Goal: Use online tool/utility: Utilize a website feature to perform a specific function

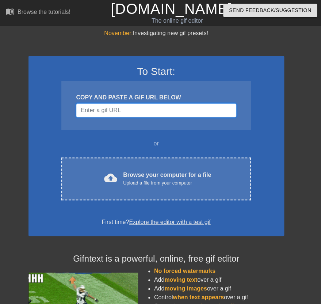
click at [108, 110] on input "Username" at bounding box center [156, 110] width 160 height 14
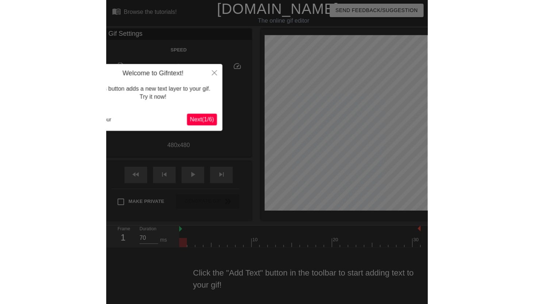
scroll to position [6, 0]
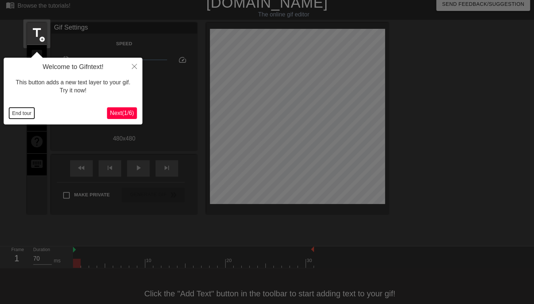
click at [29, 117] on button "End tour" at bounding box center [21, 113] width 25 height 11
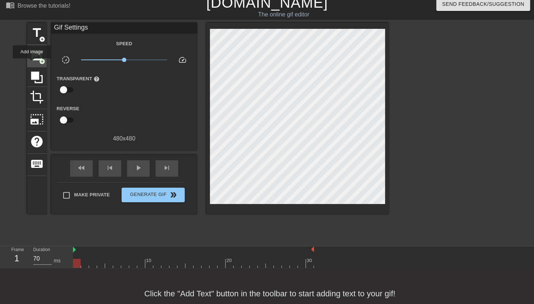
click at [32, 64] on div "image add_circle" at bounding box center [37, 56] width 20 height 22
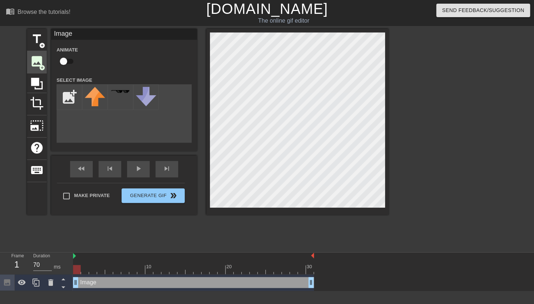
scroll to position [0, 0]
click at [62, 60] on input "checkbox" at bounding box center [64, 61] width 42 height 14
checkbox input "true"
click at [65, 100] on input "file" at bounding box center [69, 97] width 25 height 25
type input "C:\fakepath\Untitled_Artwork 27.PNG"
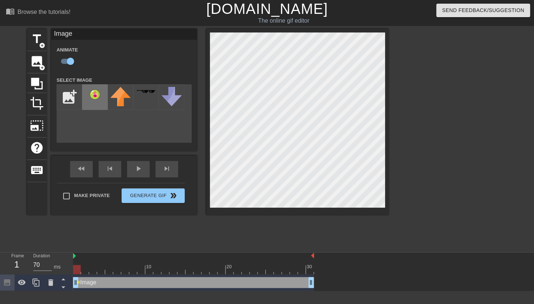
click at [96, 103] on img at bounding box center [95, 97] width 20 height 20
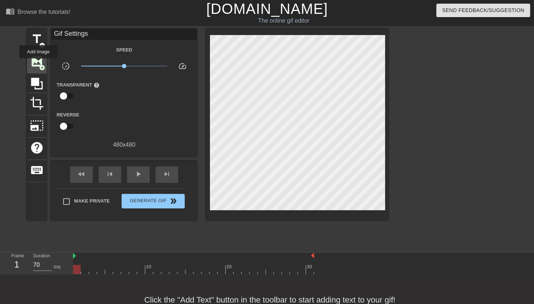
click at [38, 63] on span "image" at bounding box center [37, 61] width 14 height 14
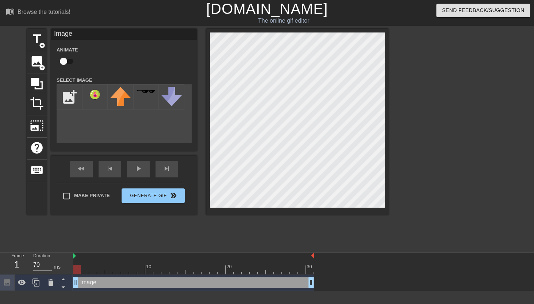
click at [62, 60] on input "checkbox" at bounding box center [64, 61] width 42 height 14
checkbox input "true"
click at [67, 95] on input "file" at bounding box center [69, 97] width 25 height 25
type input "C:\fakepath\Group 1000011073.png"
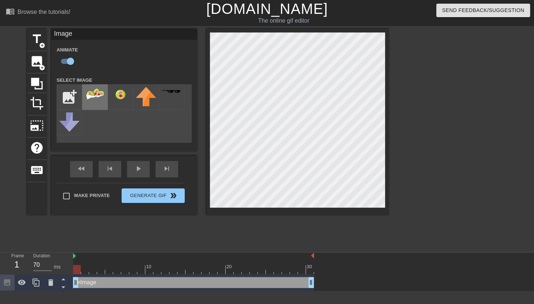
click at [102, 102] on div at bounding box center [95, 97] width 26 height 26
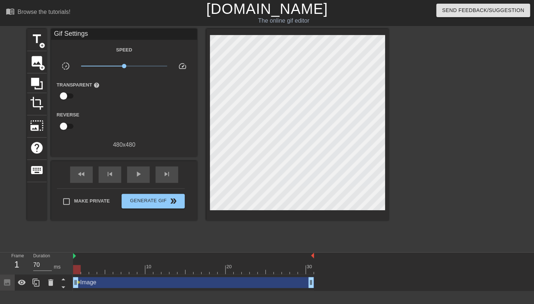
click at [320, 97] on div at bounding box center [451, 138] width 109 height 219
click at [34, 65] on span "image" at bounding box center [37, 61] width 14 height 14
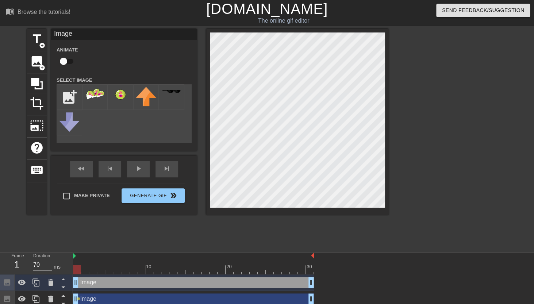
click at [65, 62] on input "checkbox" at bounding box center [64, 61] width 42 height 14
checkbox input "true"
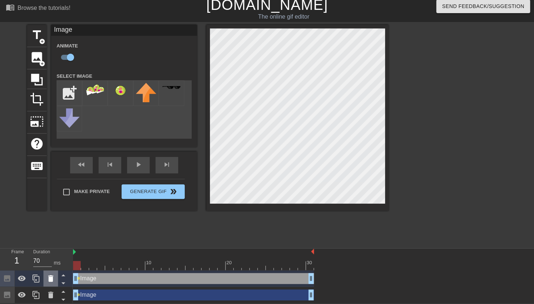
click at [50, 277] on icon at bounding box center [50, 278] width 5 height 7
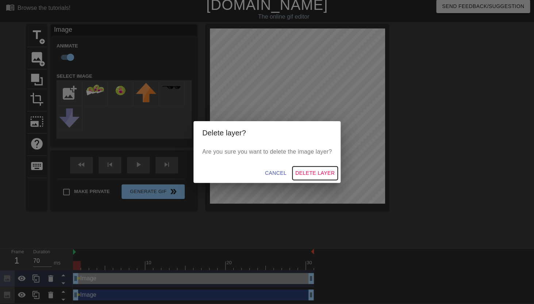
click at [306, 174] on span "Delete Layer" at bounding box center [314, 173] width 39 height 9
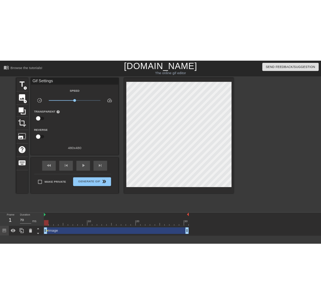
scroll to position [0, 0]
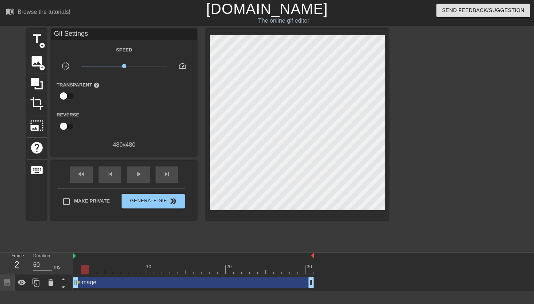
click at [84, 273] on div at bounding box center [193, 269] width 241 height 9
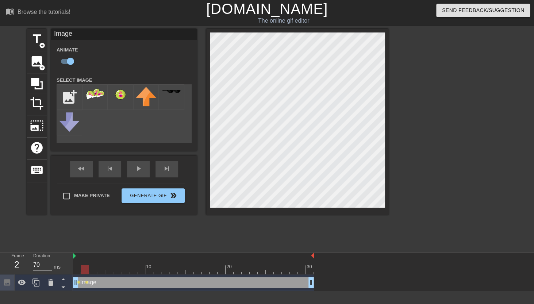
click at [95, 272] on div at bounding box center [193, 269] width 241 height 9
click at [101, 271] on div at bounding box center [193, 269] width 241 height 9
click at [109, 274] on div at bounding box center [193, 269] width 241 height 9
click at [118, 271] on div at bounding box center [193, 269] width 241 height 9
click at [127, 271] on div at bounding box center [193, 269] width 241 height 9
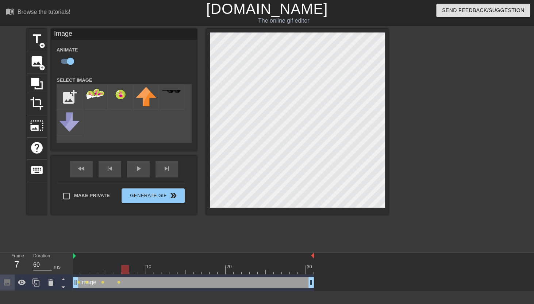
click at [134, 272] on div at bounding box center [193, 269] width 241 height 9
click at [143, 271] on div at bounding box center [193, 269] width 241 height 9
click at [149, 272] on div at bounding box center [193, 269] width 241 height 9
click at [161, 272] on div at bounding box center [193, 269] width 241 height 9
click at [169, 272] on div at bounding box center [193, 269] width 241 height 9
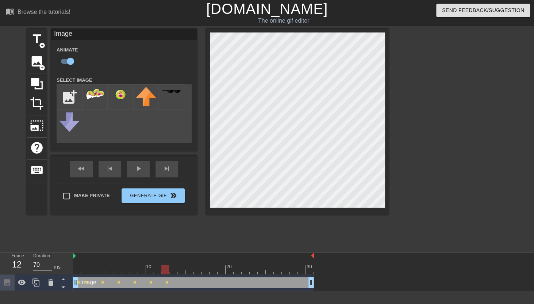
click at [175, 273] on div at bounding box center [193, 269] width 241 height 9
click at [181, 273] on div at bounding box center [193, 269] width 241 height 9
click at [190, 274] on div at bounding box center [193, 269] width 241 height 9
click at [198, 273] on div at bounding box center [193, 269] width 241 height 9
click at [207, 270] on div at bounding box center [193, 269] width 241 height 9
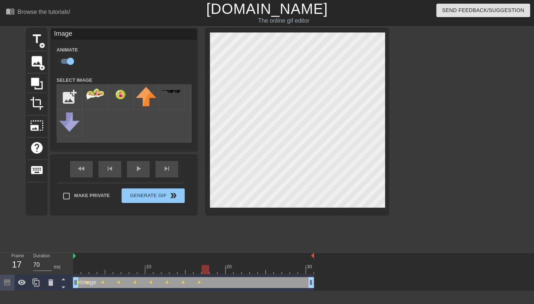
click at [212, 270] on div at bounding box center [193, 269] width 241 height 9
click at [223, 272] on div at bounding box center [193, 269] width 241 height 9
click at [229, 273] on div at bounding box center [193, 269] width 241 height 9
click at [238, 274] on div "Image drag_handle drag_handle lens lens lens lens lens lens lens lens lens lens…" at bounding box center [193, 282] width 241 height 16
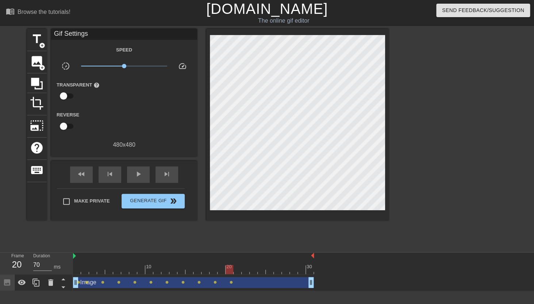
click at [238, 271] on div at bounding box center [193, 269] width 241 height 9
click at [31, 65] on span "image" at bounding box center [37, 61] width 14 height 14
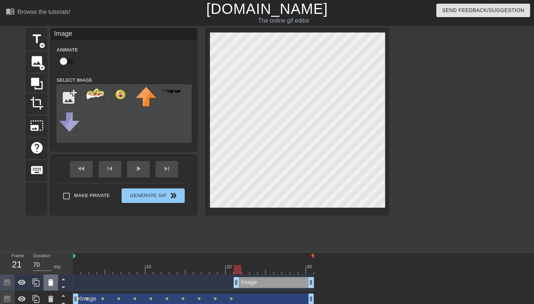
click at [51, 287] on icon at bounding box center [50, 282] width 9 height 9
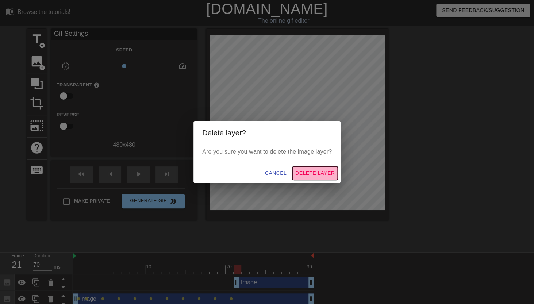
click at [302, 172] on span "Delete Layer" at bounding box center [314, 173] width 39 height 9
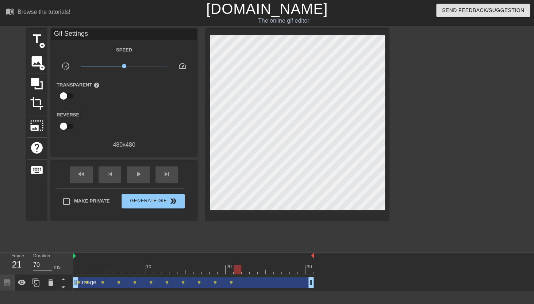
click at [245, 272] on div at bounding box center [193, 269] width 241 height 9
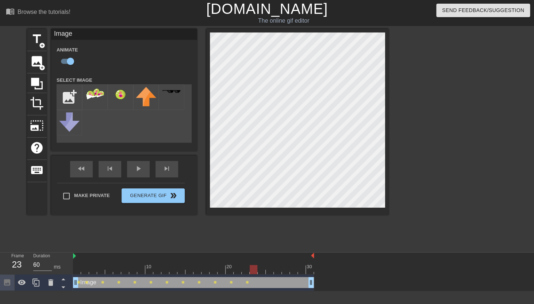
click at [256, 269] on div at bounding box center [193, 269] width 241 height 9
click at [262, 271] on div at bounding box center [193, 269] width 241 height 9
click at [270, 273] on div at bounding box center [193, 269] width 241 height 9
type input "60"
click at [280, 272] on div at bounding box center [193, 269] width 241 height 9
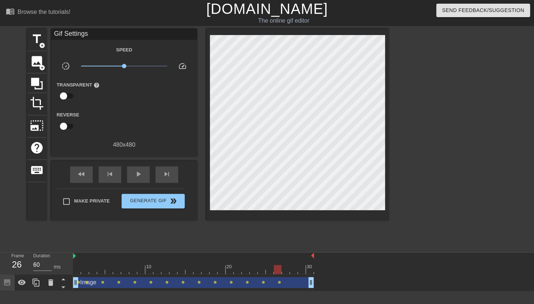
click at [287, 274] on div "10 20 30" at bounding box center [193, 264] width 241 height 22
click at [36, 64] on span "image" at bounding box center [37, 61] width 14 height 14
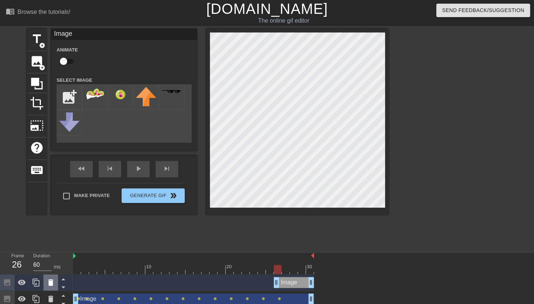
click at [52, 282] on icon at bounding box center [50, 282] width 5 height 7
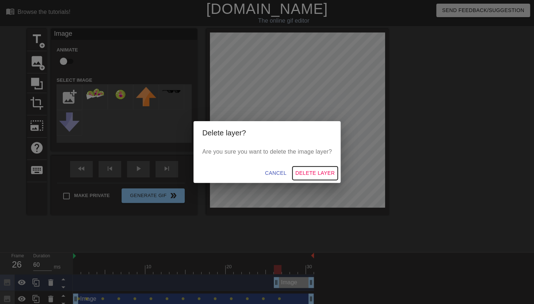
click at [312, 170] on span "Delete Layer" at bounding box center [314, 173] width 39 height 9
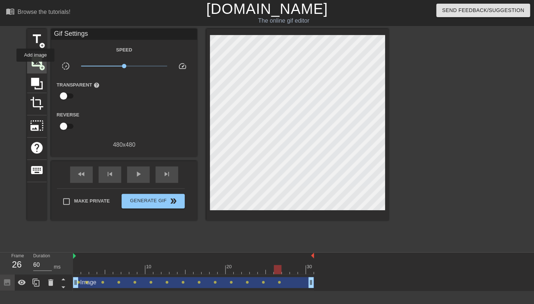
click at [36, 67] on span "image" at bounding box center [37, 61] width 14 height 14
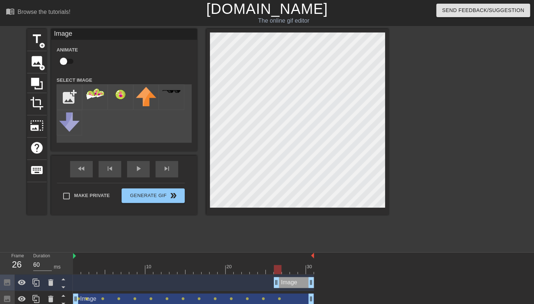
click at [62, 61] on input "checkbox" at bounding box center [64, 61] width 42 height 14
checkbox input "true"
click at [49, 284] on icon at bounding box center [50, 282] width 5 height 7
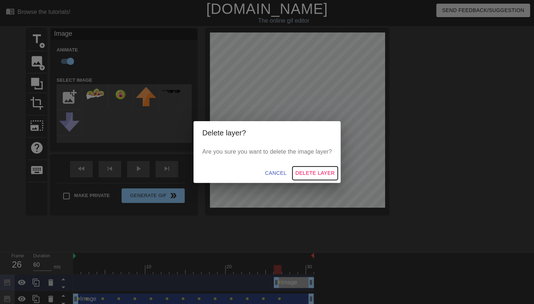
click at [302, 174] on span "Delete Layer" at bounding box center [314, 173] width 39 height 9
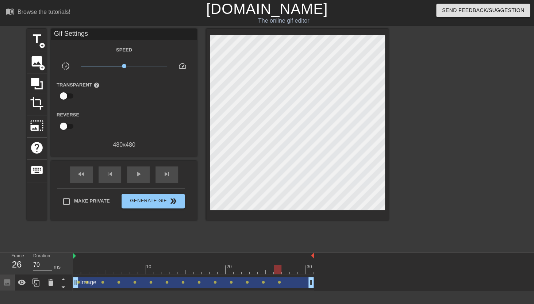
click at [285, 274] on div at bounding box center [193, 269] width 241 height 9
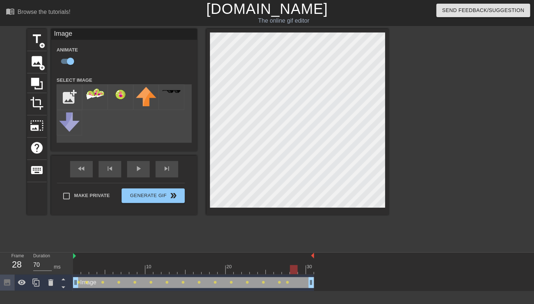
click at [295, 273] on div at bounding box center [193, 269] width 241 height 9
click at [300, 272] on div at bounding box center [193, 269] width 241 height 9
click at [307, 271] on div at bounding box center [193, 269] width 241 height 9
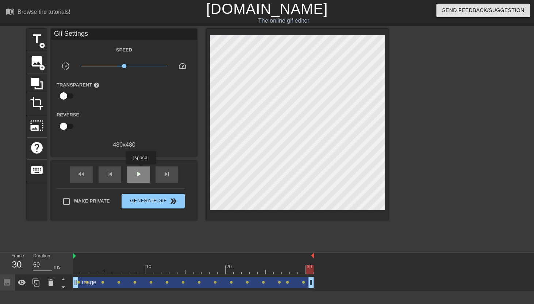
click at [142, 169] on div "play_arrow" at bounding box center [138, 174] width 23 height 16
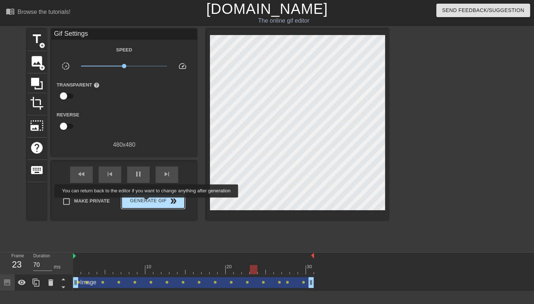
type input "60"
click at [151, 203] on span "Generate Gif double_arrow" at bounding box center [152, 201] width 57 height 9
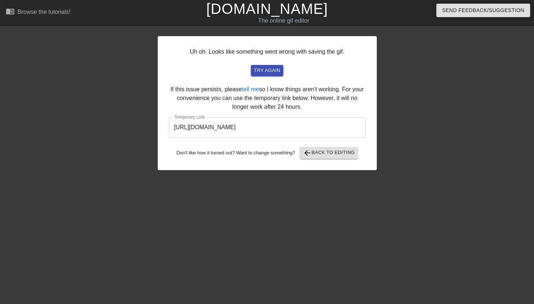
click at [220, 133] on input "[URL][DOMAIN_NAME]" at bounding box center [267, 127] width 196 height 20
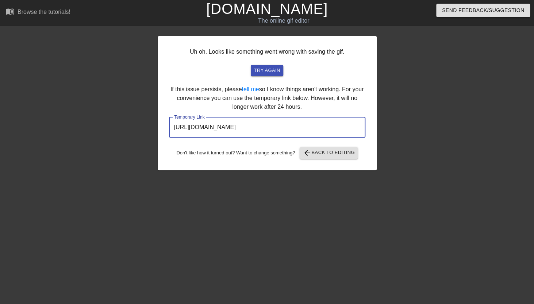
click at [220, 133] on input "[URL][DOMAIN_NAME]" at bounding box center [267, 127] width 196 height 20
